Goal: Use online tool/utility: Use online tool/utility

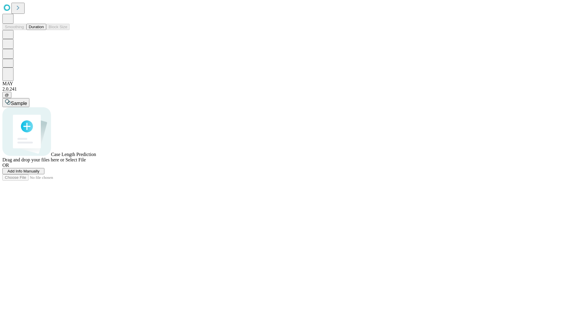
click at [44, 30] on button "Duration" at bounding box center [36, 27] width 20 height 6
click at [86, 162] on span "Select File" at bounding box center [75, 159] width 20 height 5
